Goal: Transaction & Acquisition: Purchase product/service

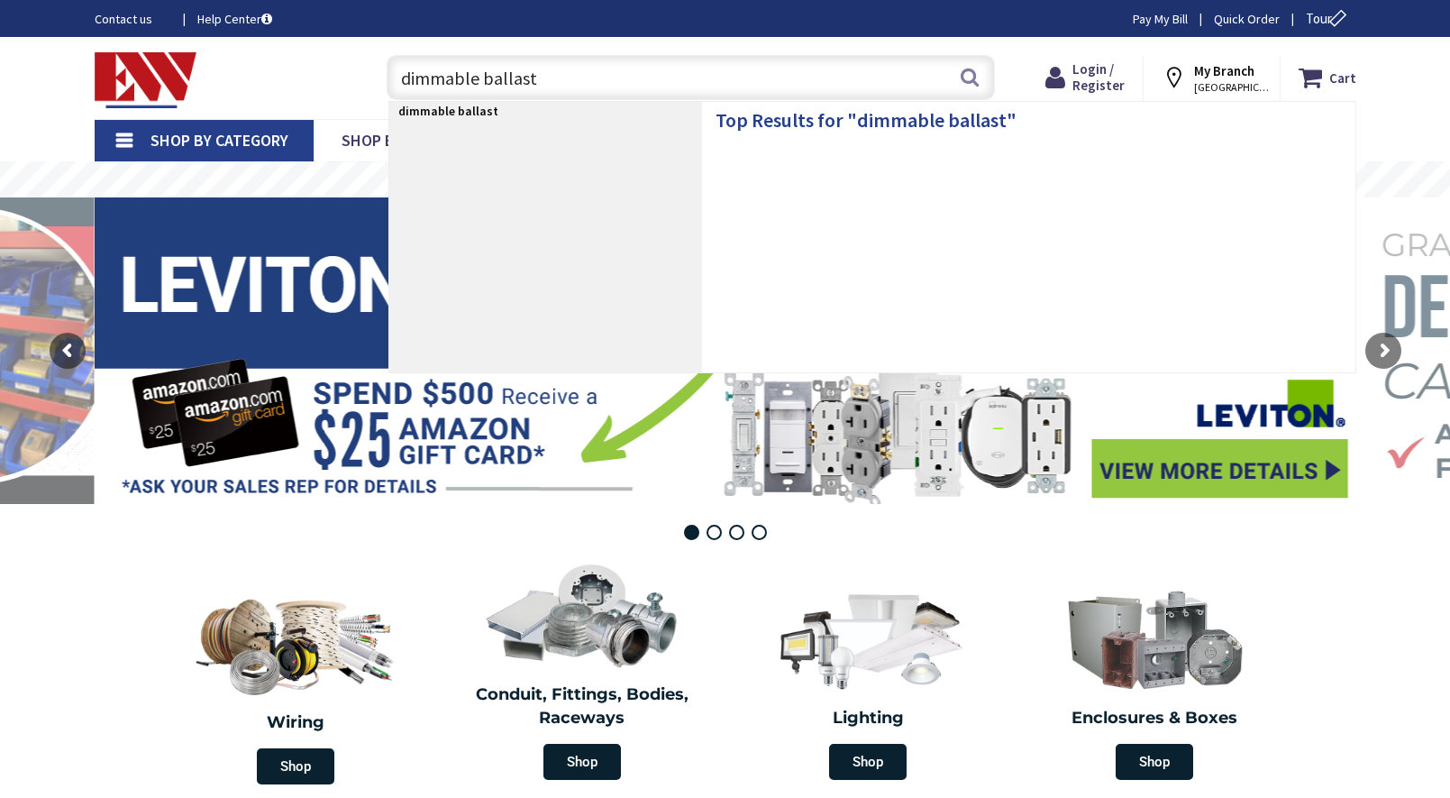
type input "dimmable ballasts"
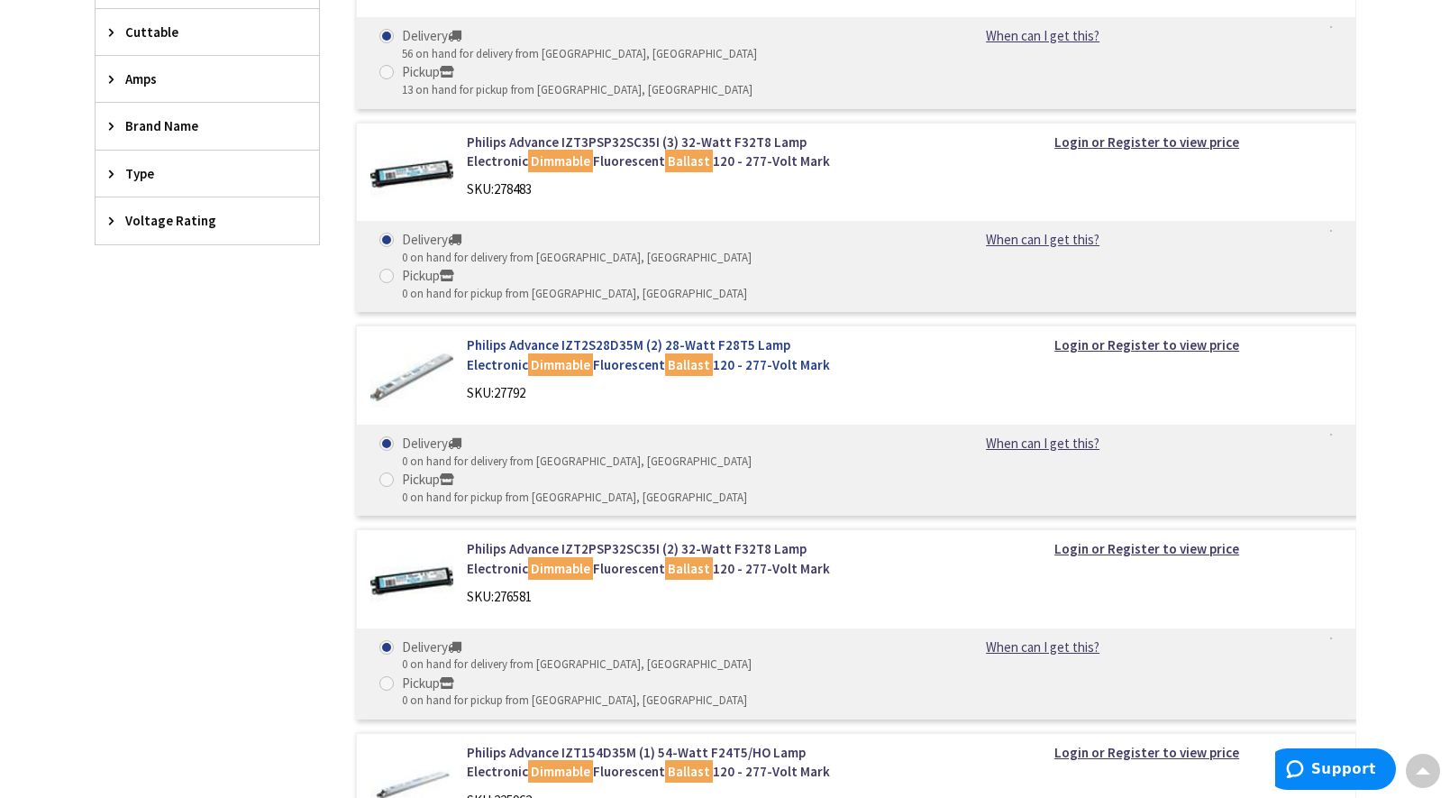
scroll to position [721, 0]
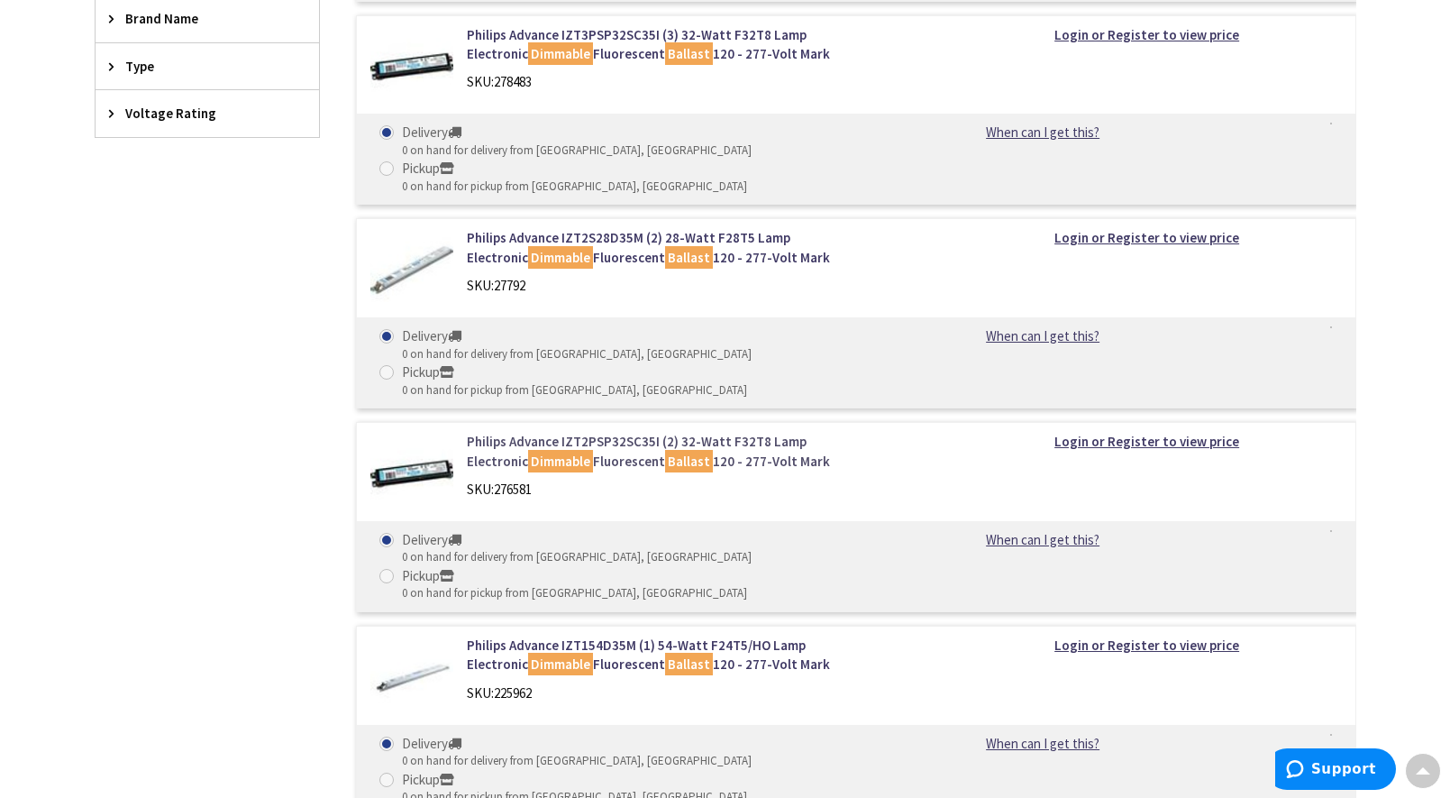
click at [666, 432] on link "Philips Advance IZT2PSP32SC35I (2) 32-Watt F32T8 Lamp Electronic Dimmable Fluor…" at bounding box center [696, 451] width 459 height 39
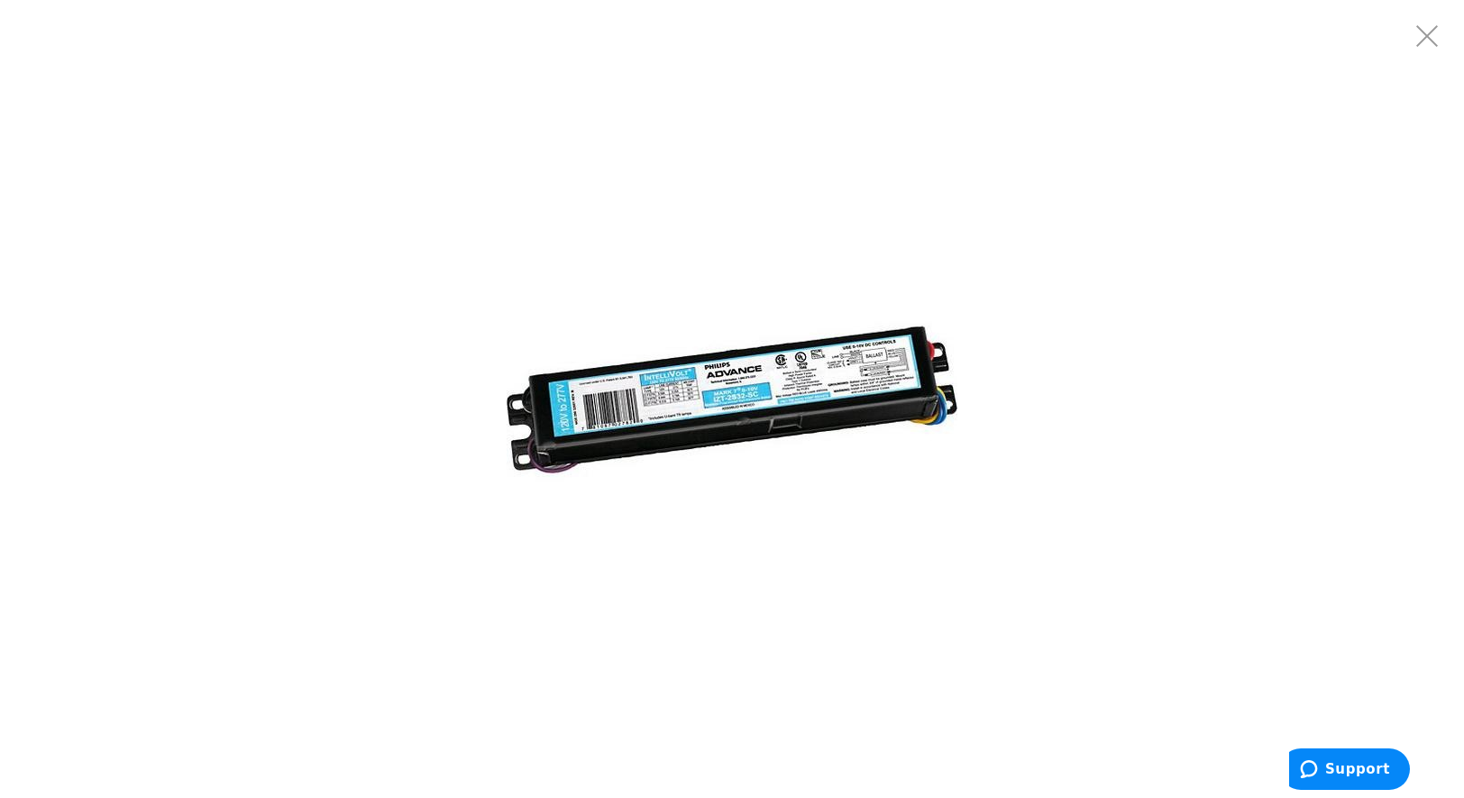
click at [708, 377] on img at bounding box center [731, 399] width 451 height 451
click at [818, 372] on img at bounding box center [731, 399] width 451 height 451
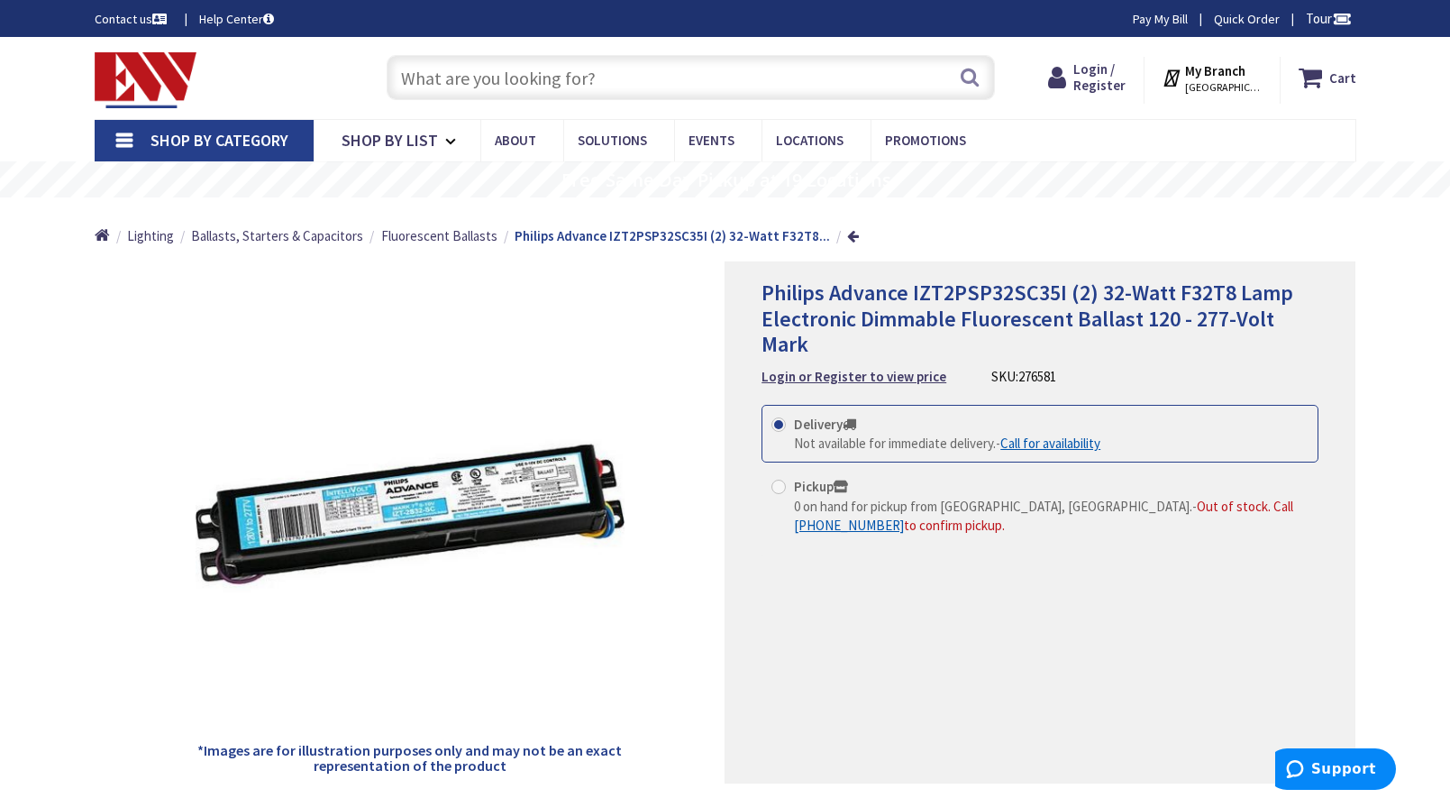
drag, startPoint x: 552, startPoint y: 52, endPoint x: 552, endPoint y: 72, distance: 19.8
click at [551, 56] on div "Search" at bounding box center [686, 77] width 617 height 58
click at [552, 72] on input "text" at bounding box center [691, 77] width 608 height 45
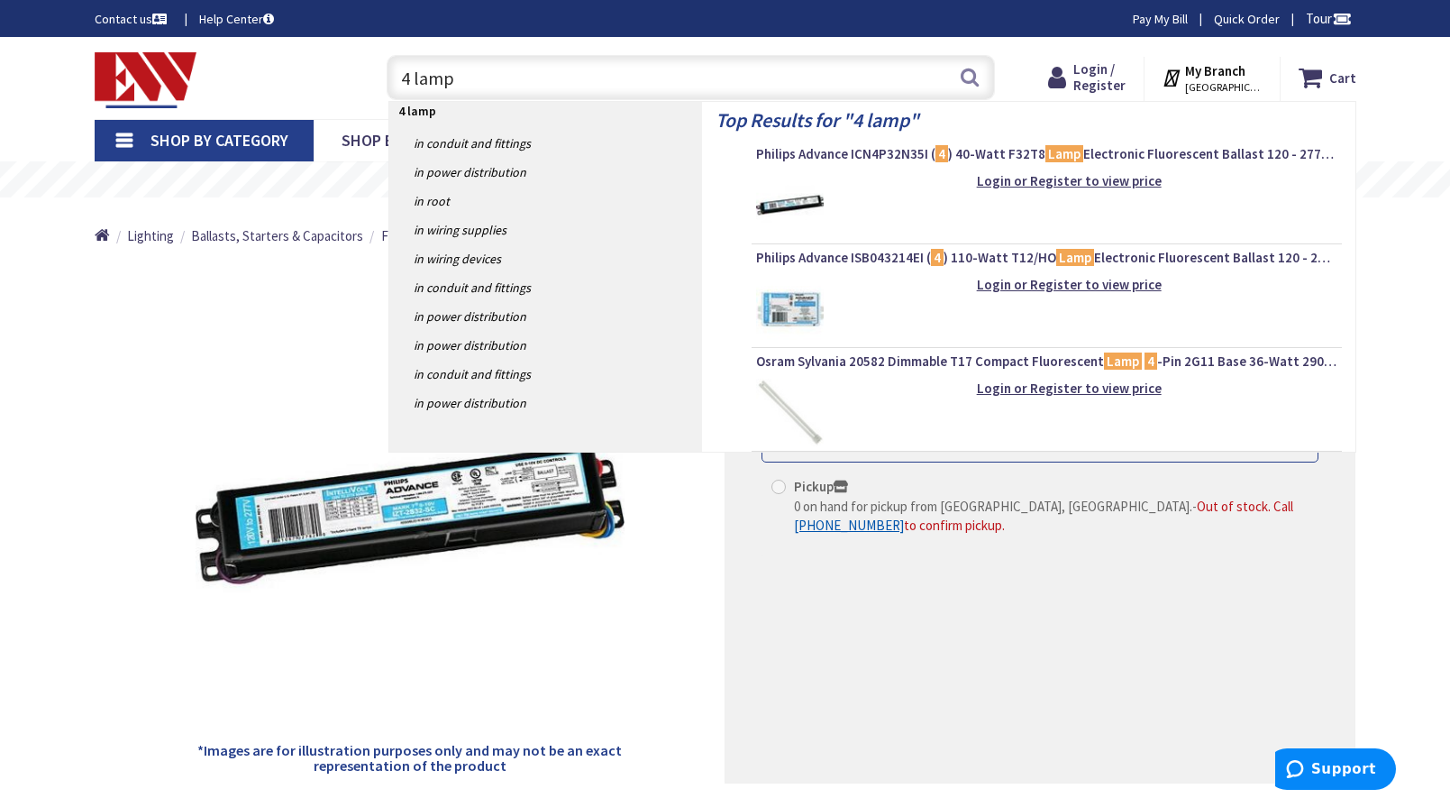
type input "4 lamp"
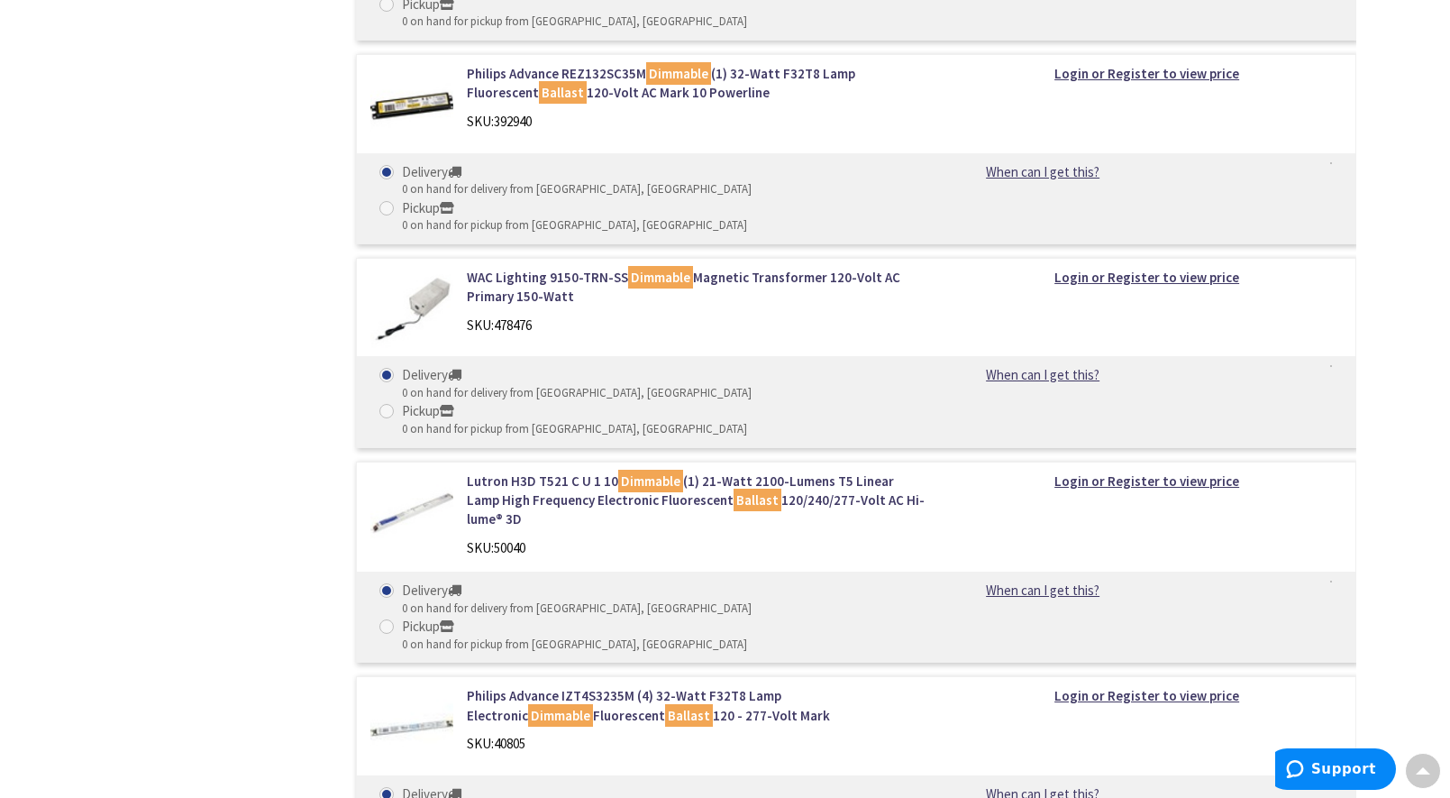
scroll to position [1532, 0]
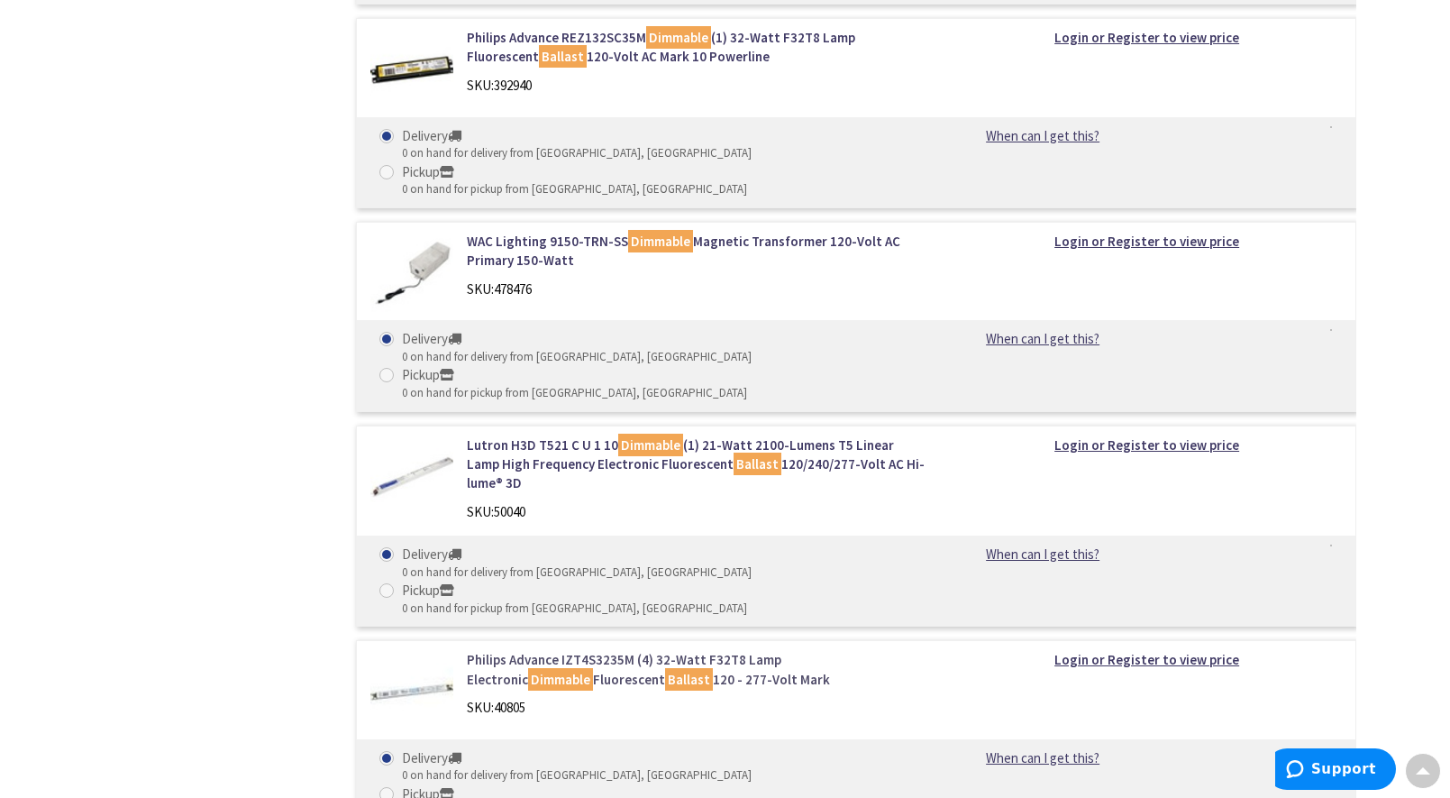
click at [658, 650] on link "Philips Advance IZT4S3235M (4) 32-Watt F32T8 Lamp Electronic Dimmable Fluoresce…" at bounding box center [696, 669] width 459 height 39
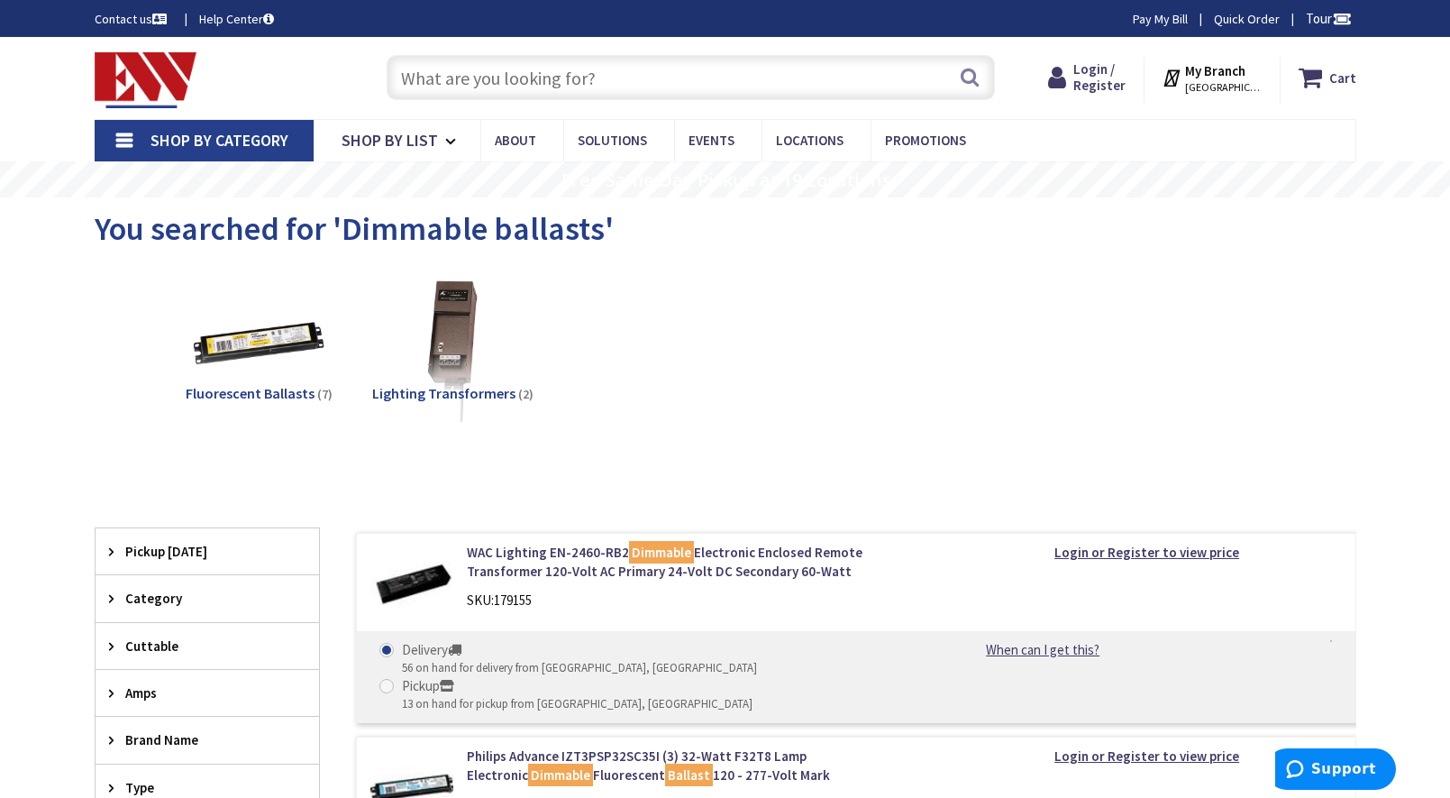
click at [579, 70] on input "text" at bounding box center [691, 77] width 608 height 45
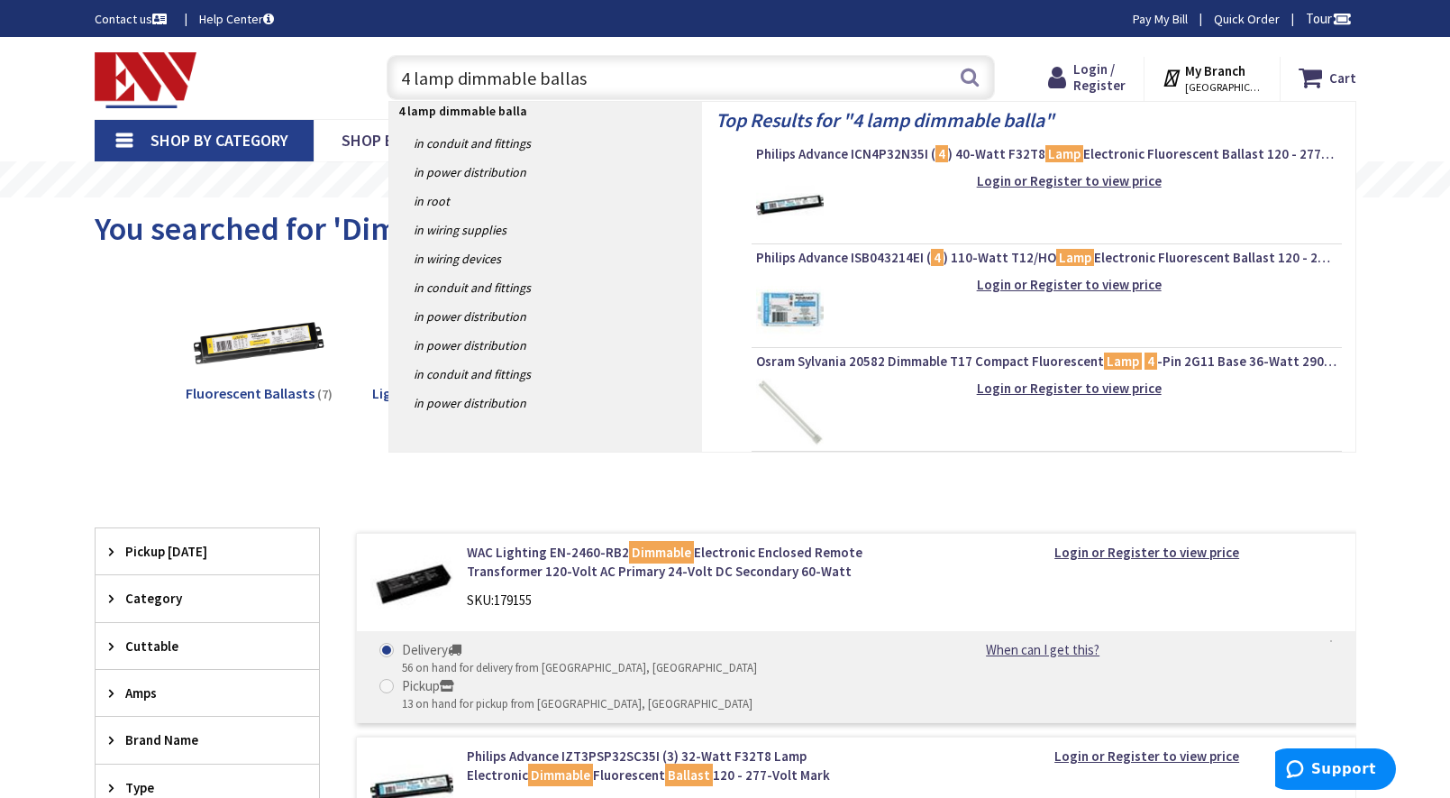
type input "4 lamp dimmable ballast"
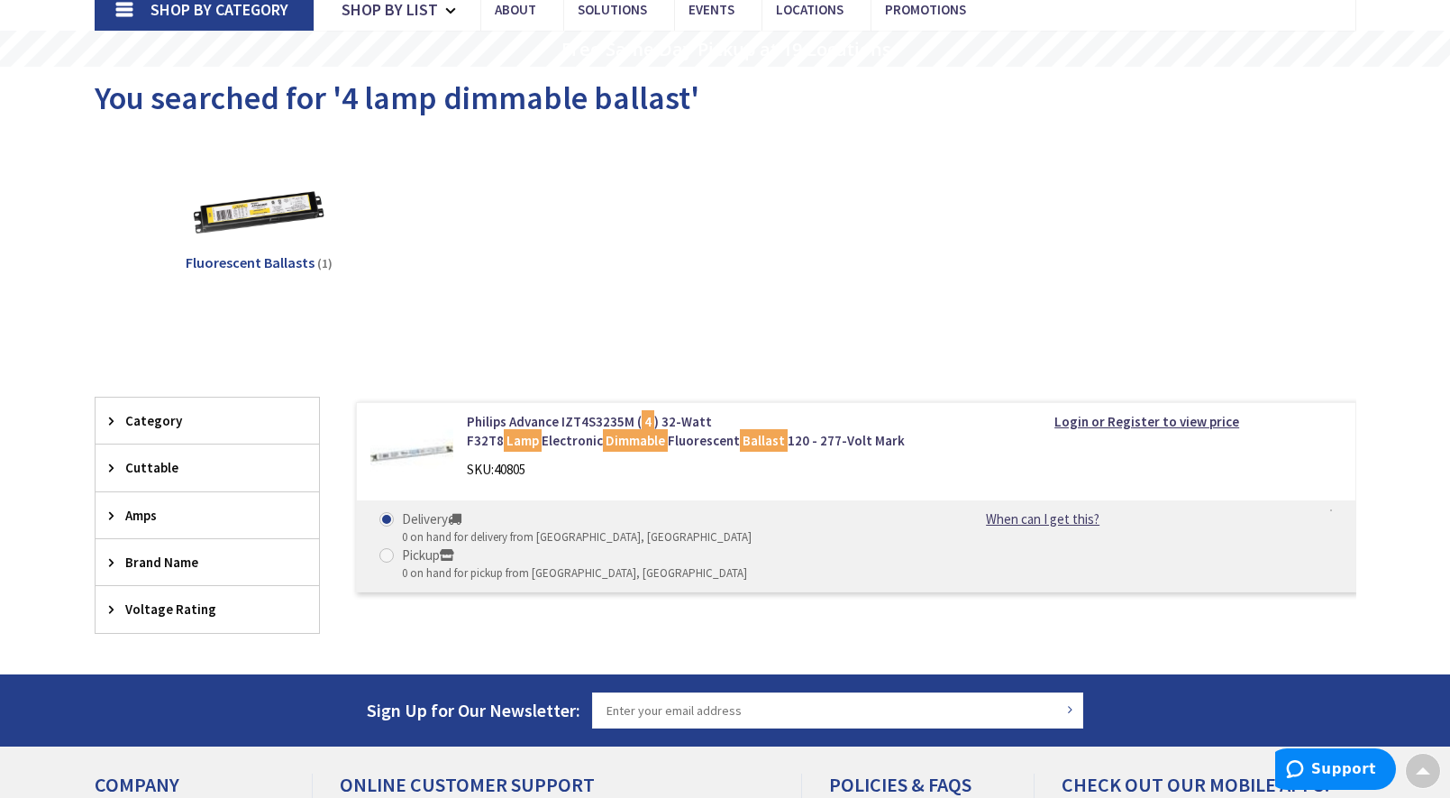
scroll to position [69, 0]
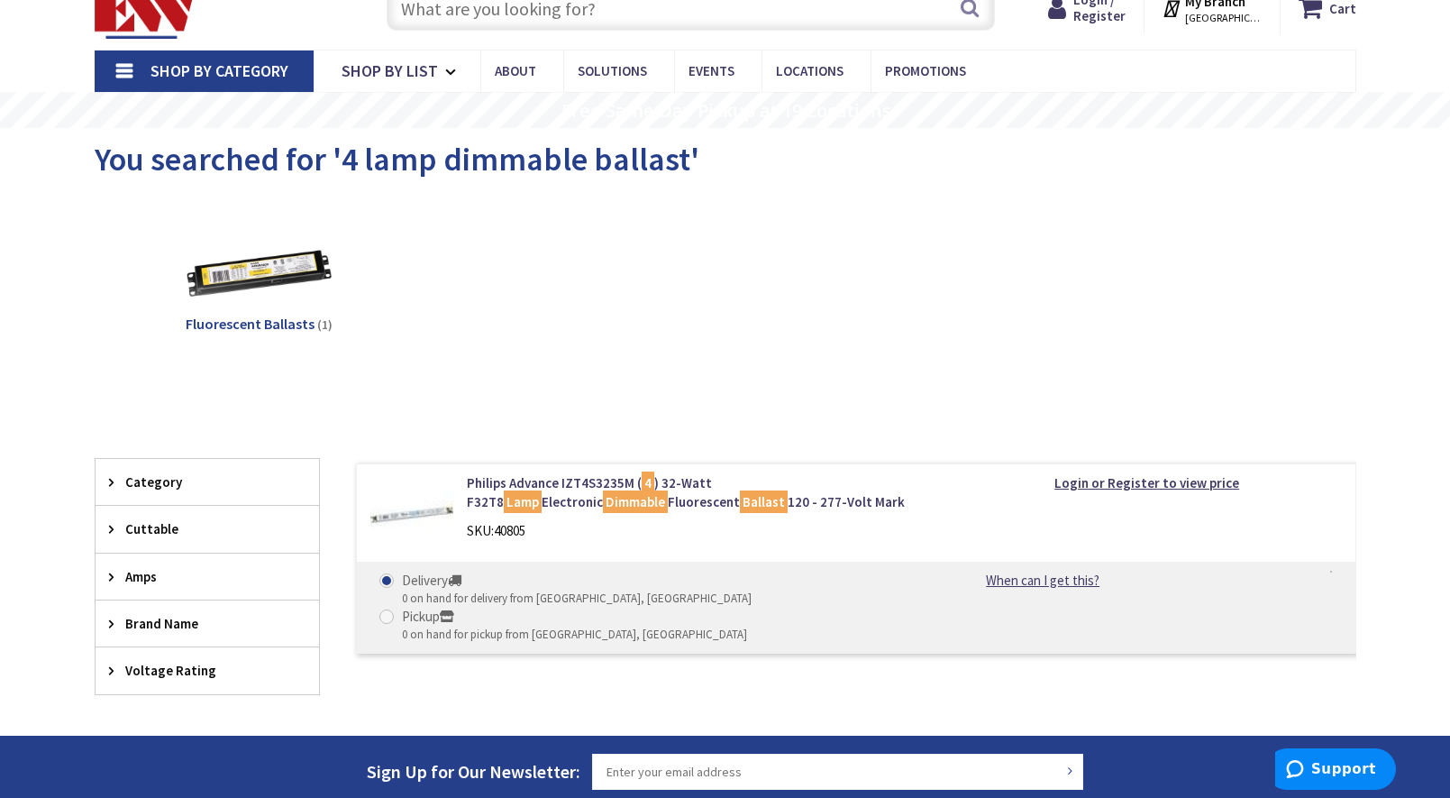
click at [246, 278] on img at bounding box center [258, 277] width 163 height 163
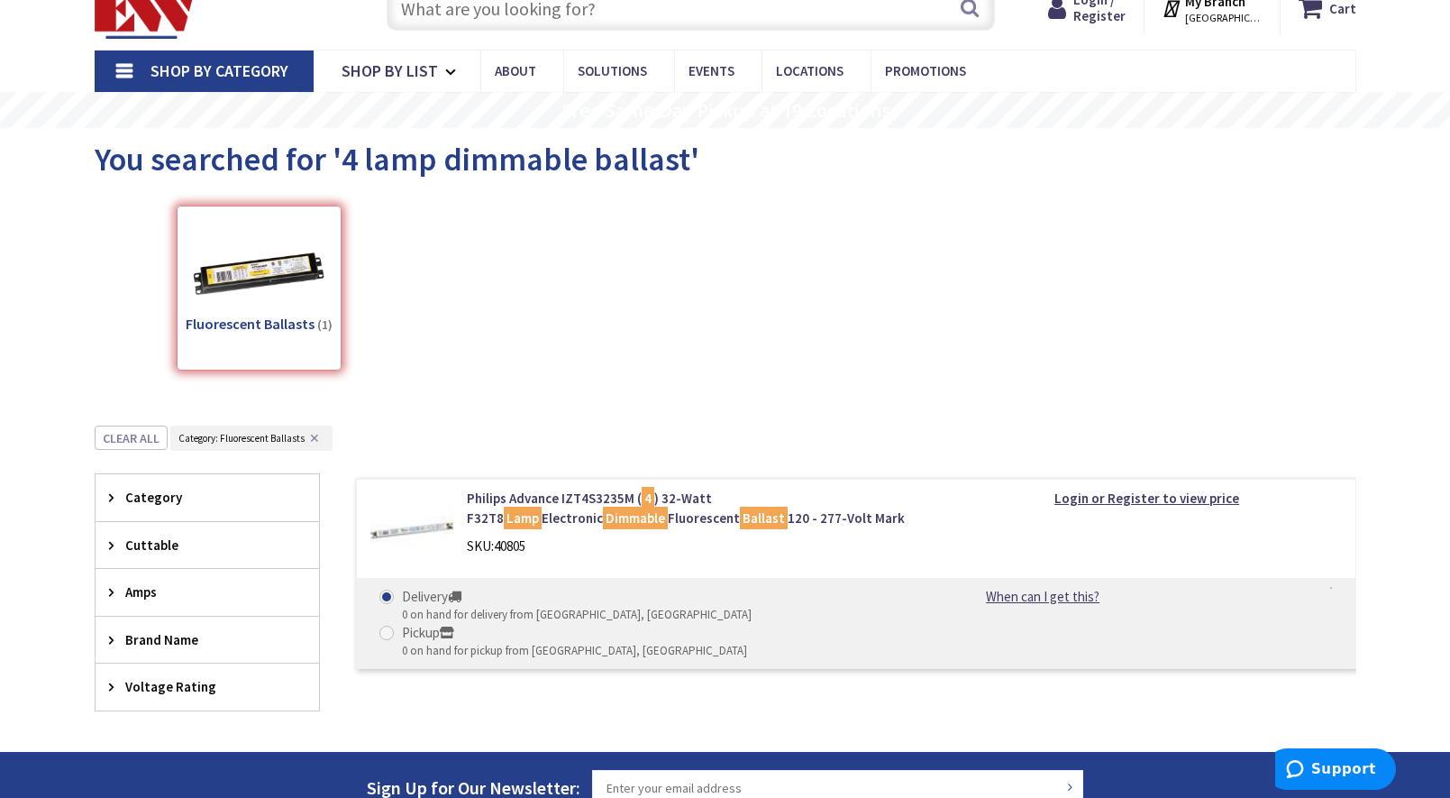
scroll to position [445, 0]
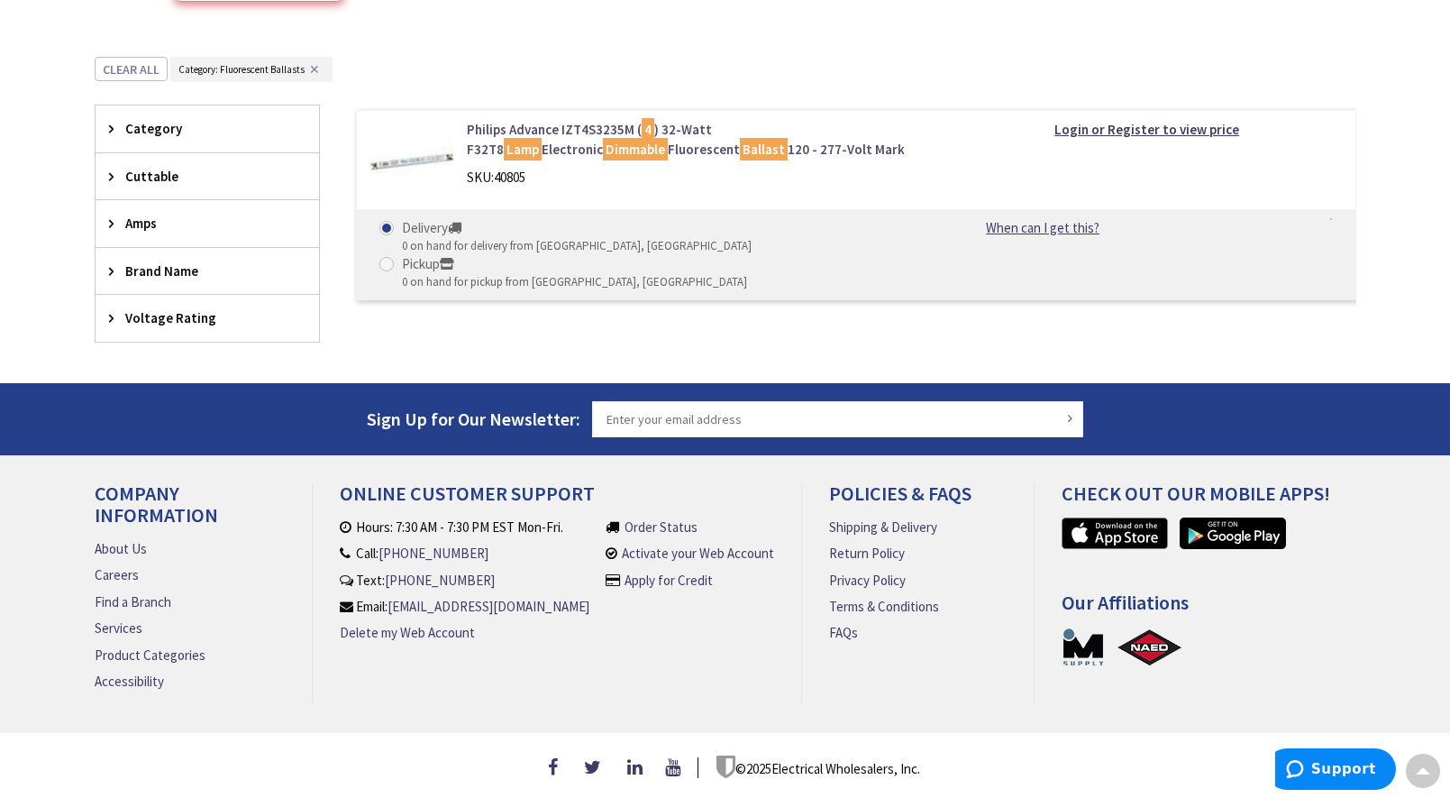
click at [524, 132] on link "Philips Advance IZT4S3235M ( 4 ) 32-Watt F32T8 Lamp Electronic Dimmable Fluores…" at bounding box center [696, 139] width 459 height 39
click at [515, 136] on link "Philips Advance IZT4S3235M ( 4 ) 32-Watt F32T8 Lamp Electronic Dimmable Fluores…" at bounding box center [696, 140] width 459 height 39
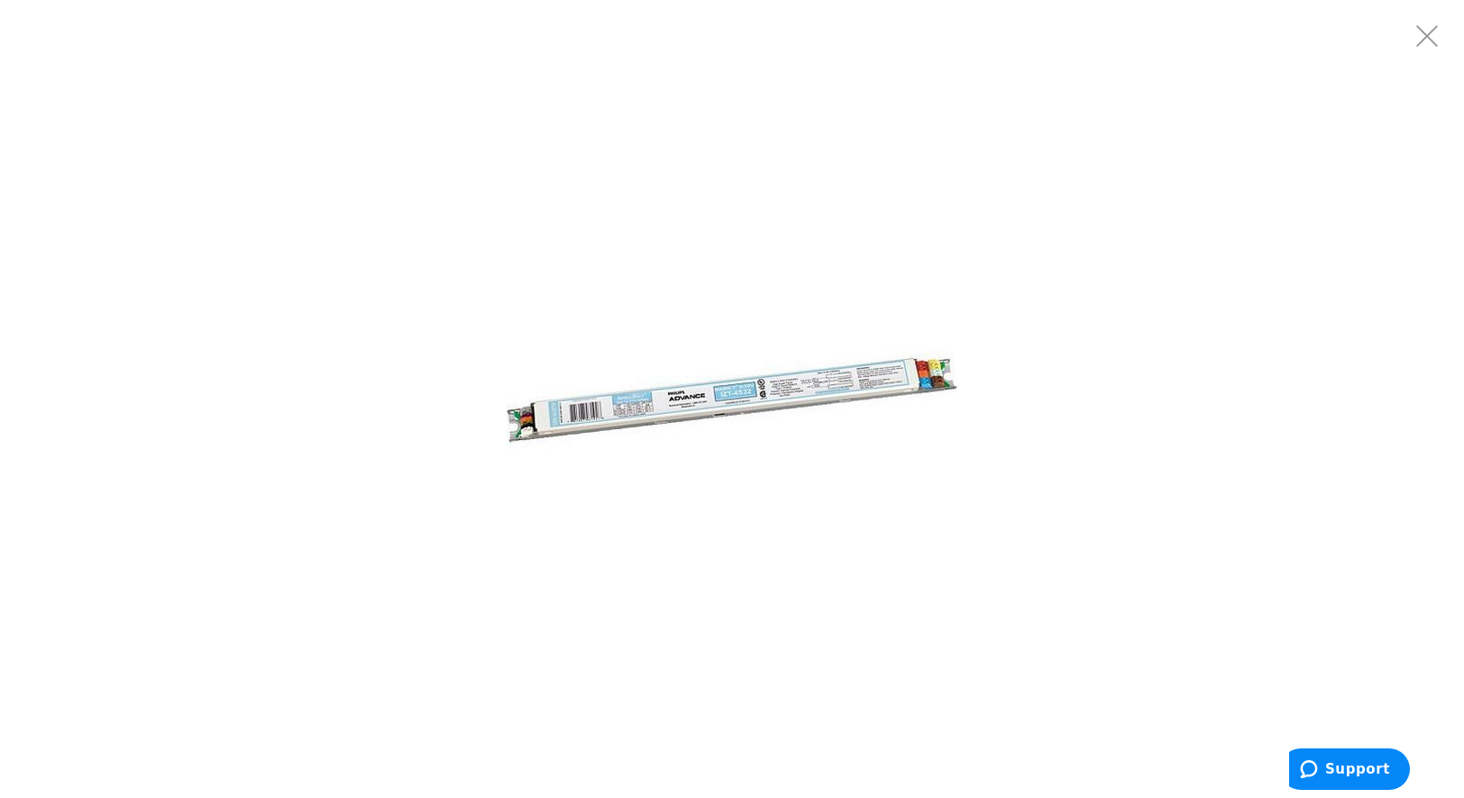
click at [898, 373] on img at bounding box center [731, 399] width 451 height 451
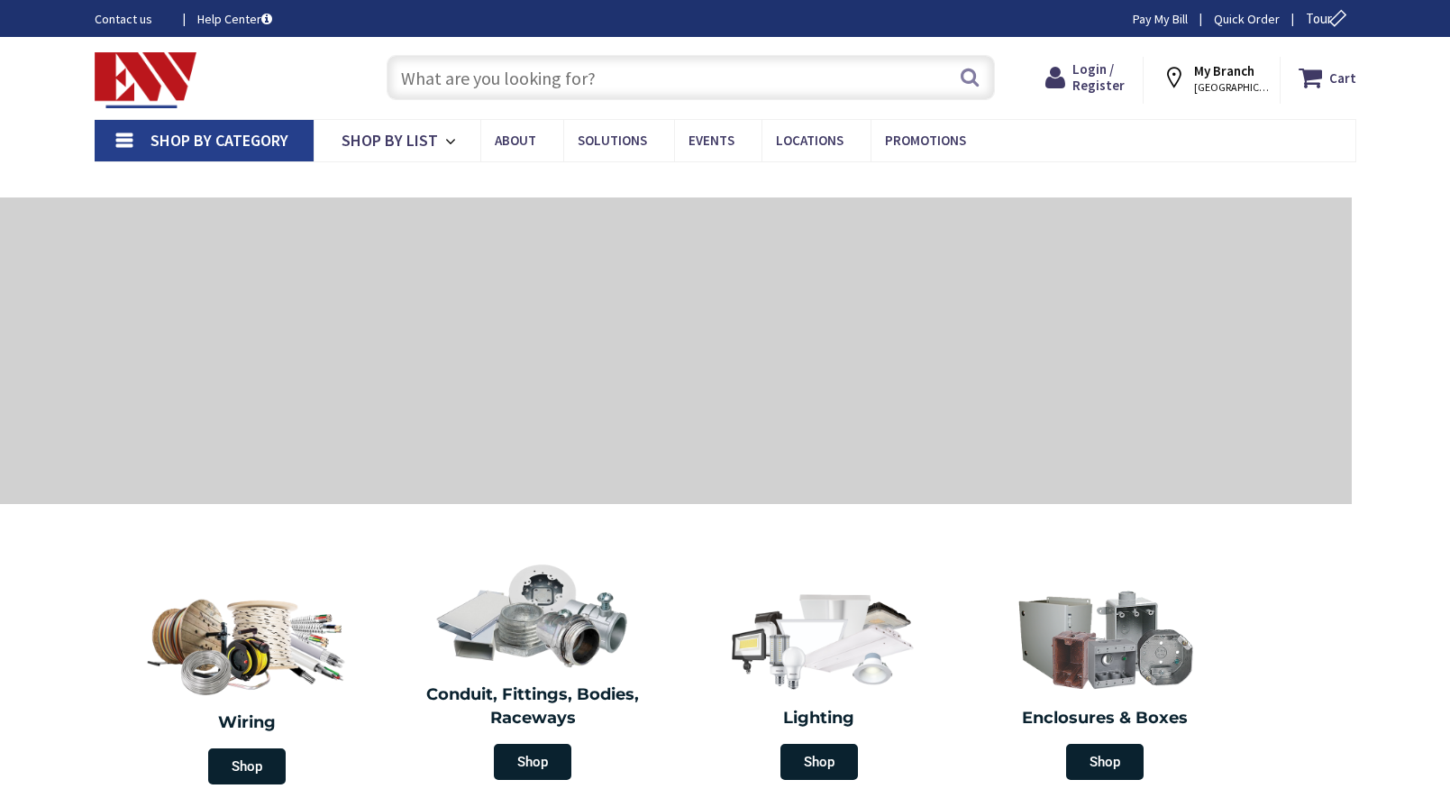
scroll to position [2215, 0]
